Goal: Information Seeking & Learning: Understand process/instructions

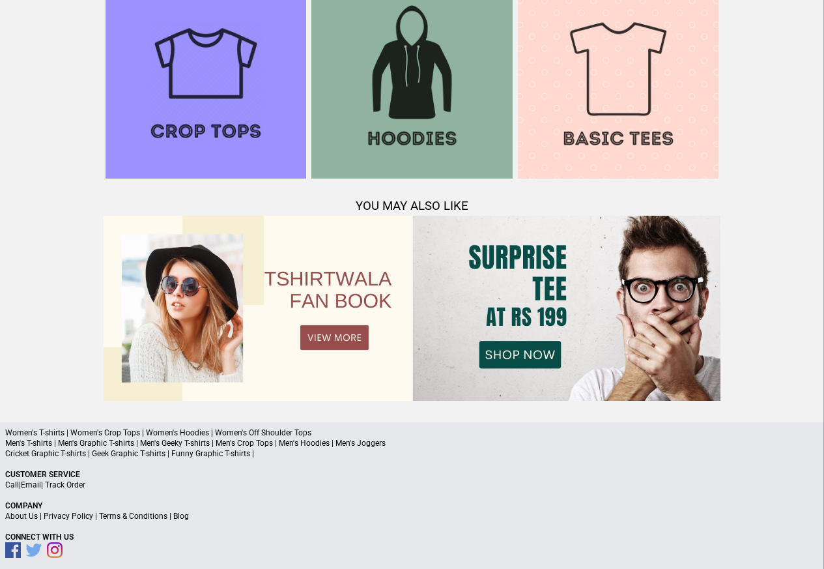
scroll to position [1257, 0]
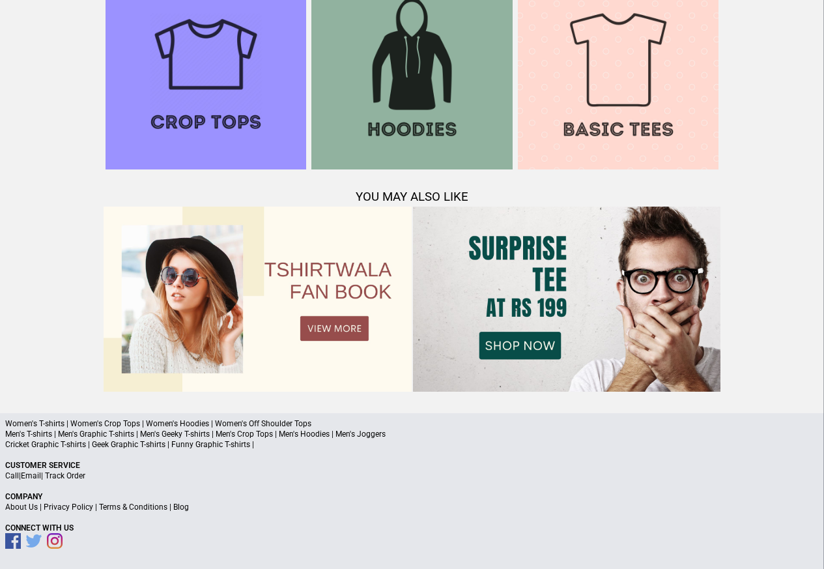
click at [121, 508] on link "Terms & Conditions" at bounding box center [133, 506] width 68 height 9
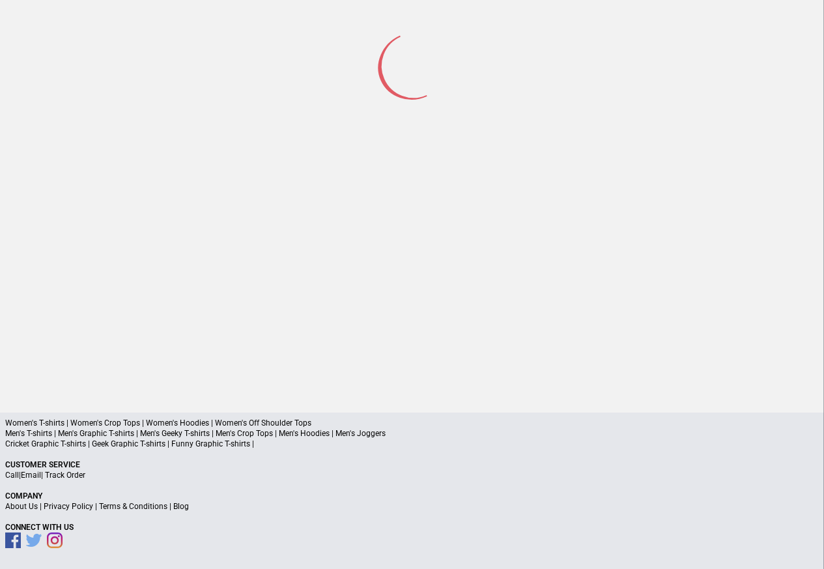
scroll to position [61, 0]
